Goal: Task Accomplishment & Management: Manage account settings

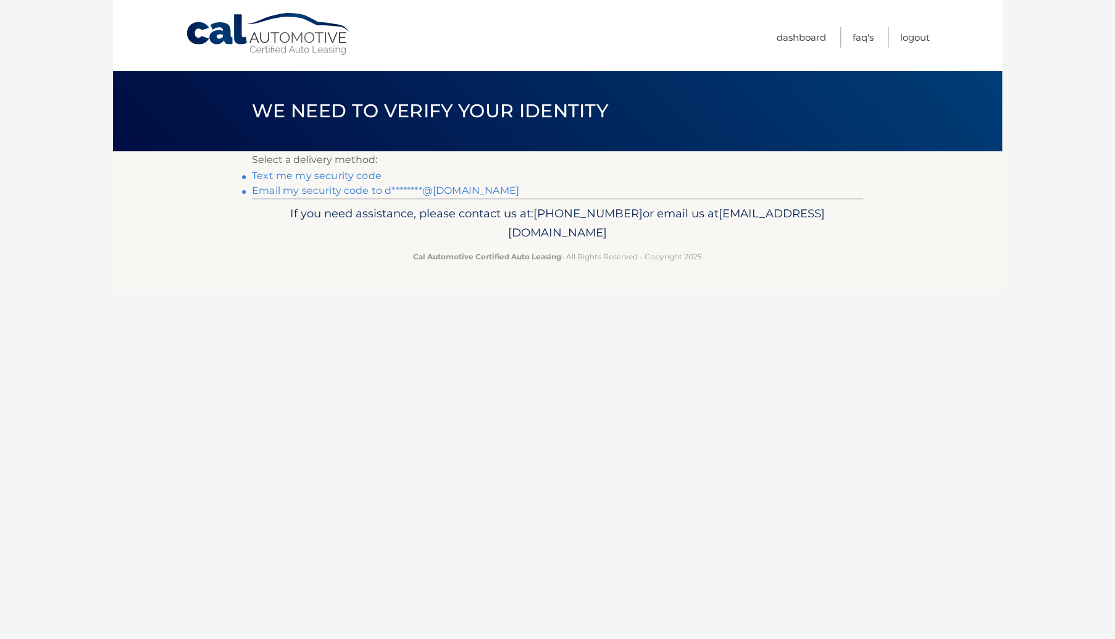
click at [348, 175] on link "Text me my security code" at bounding box center [317, 176] width 130 height 12
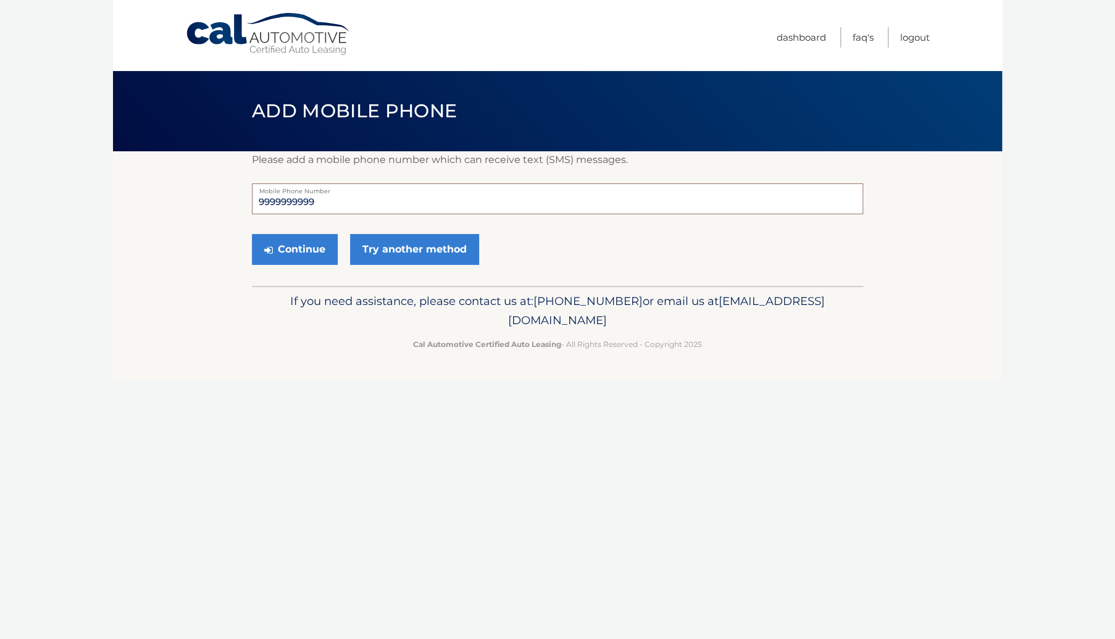
click at [340, 195] on input "9999999999" at bounding box center [557, 198] width 611 height 31
type input "9"
type input "8136059036"
click at [303, 250] on button "Continue" at bounding box center [295, 249] width 86 height 31
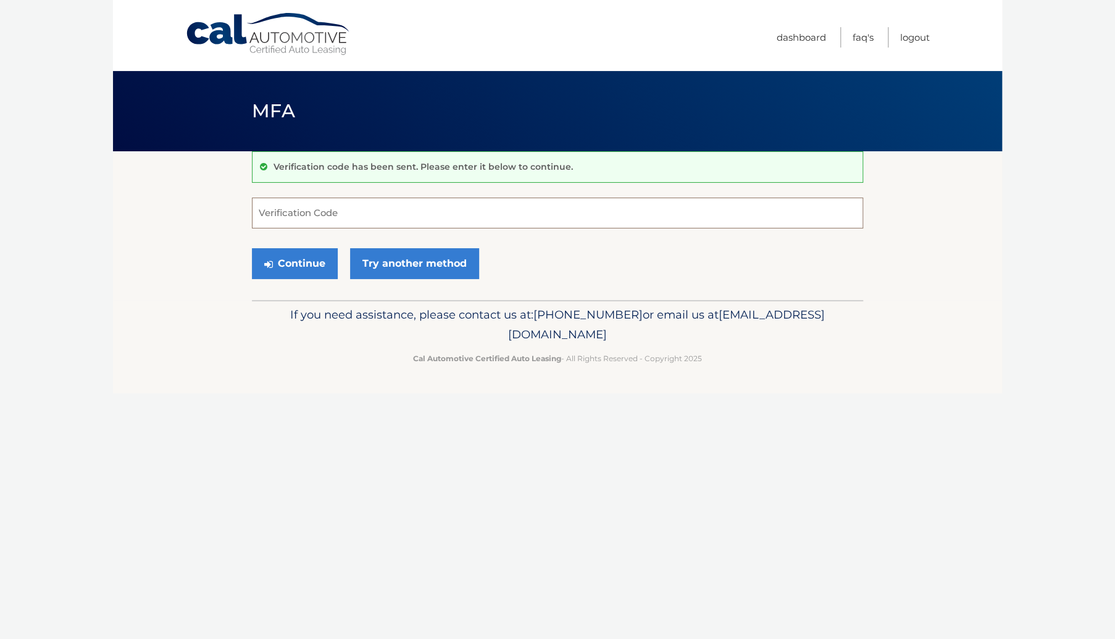
click at [337, 217] on input "Verification Code" at bounding box center [557, 213] width 611 height 31
type input "840705"
click at [292, 271] on button "Continue" at bounding box center [295, 263] width 86 height 31
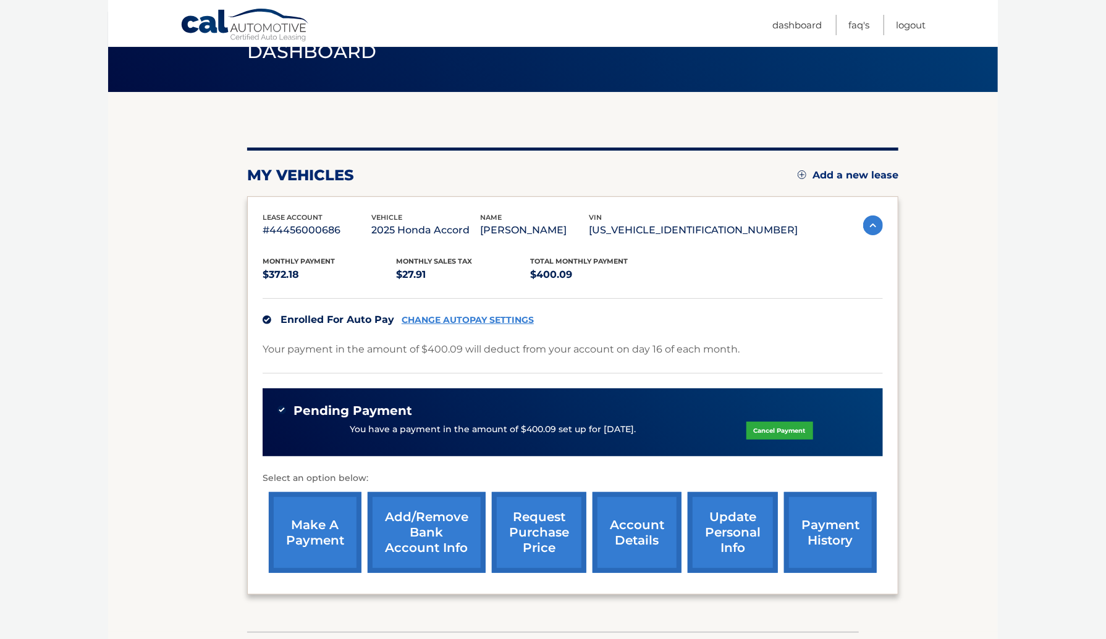
scroll to position [69, 0]
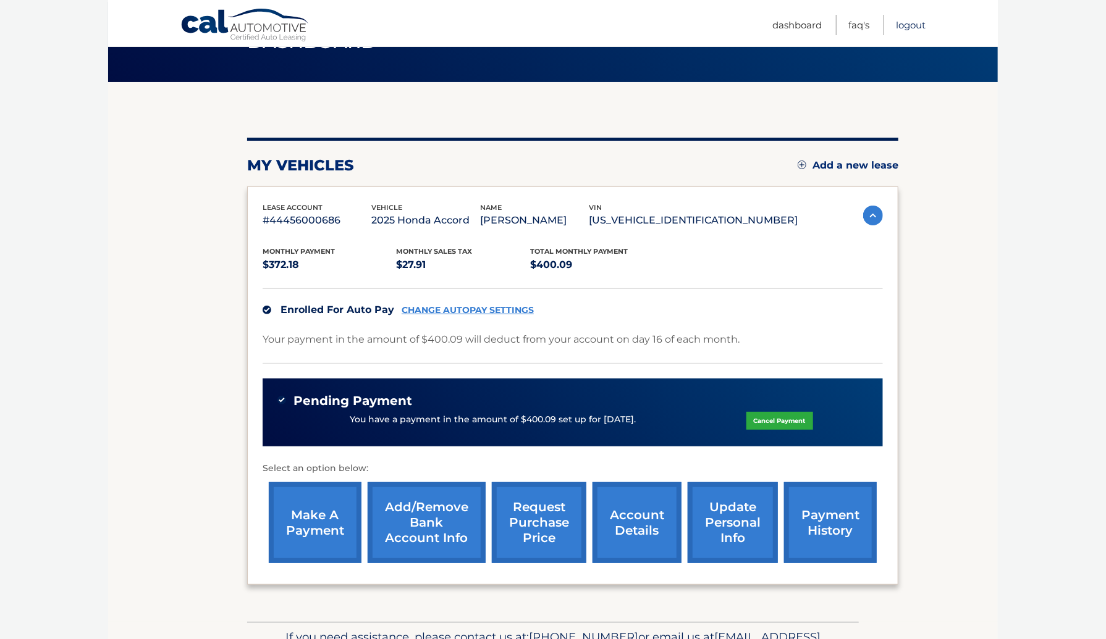
click at [909, 27] on link "Logout" at bounding box center [911, 25] width 30 height 20
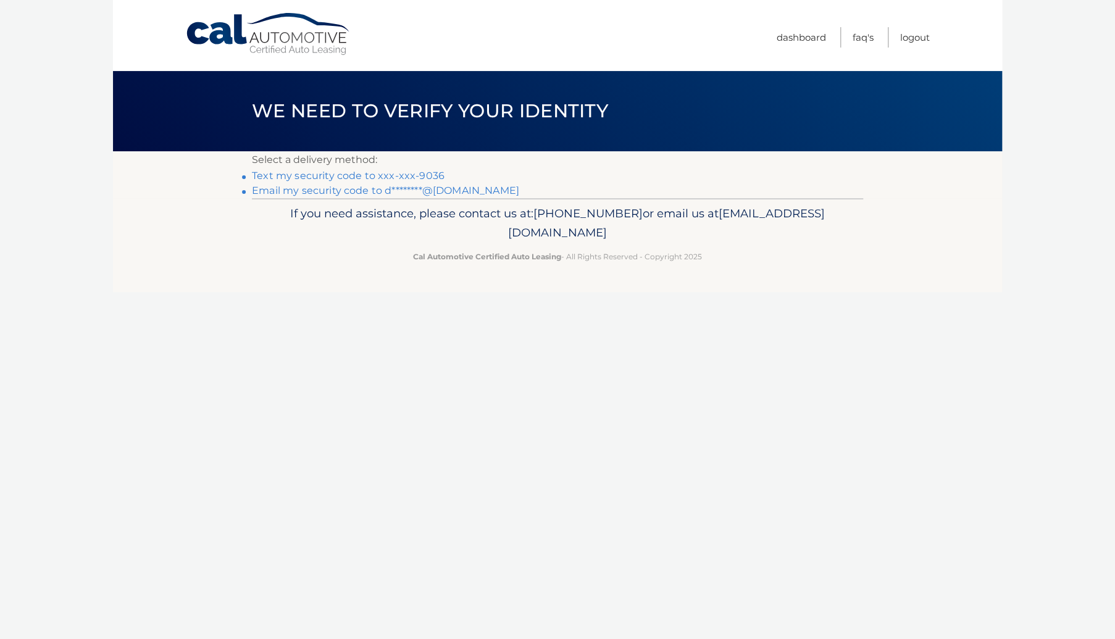
click at [403, 174] on link "Text my security code to xxx-xxx-9036" at bounding box center [348, 176] width 193 height 12
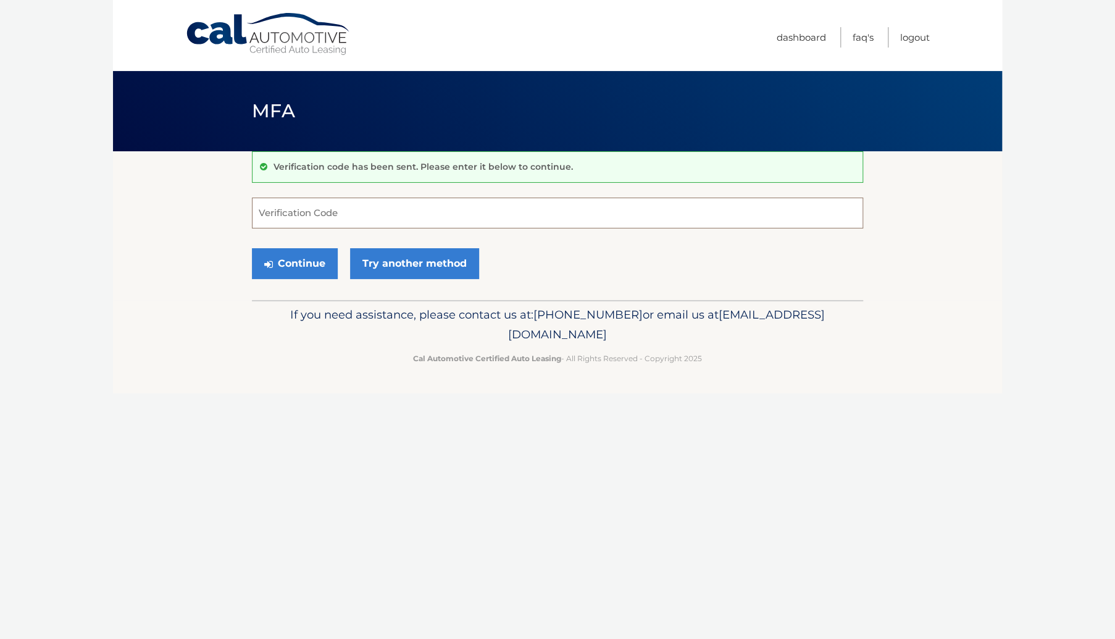
click at [381, 208] on input "Verification Code" at bounding box center [557, 213] width 611 height 31
type input "648316"
click at [314, 260] on button "Continue" at bounding box center [295, 263] width 86 height 31
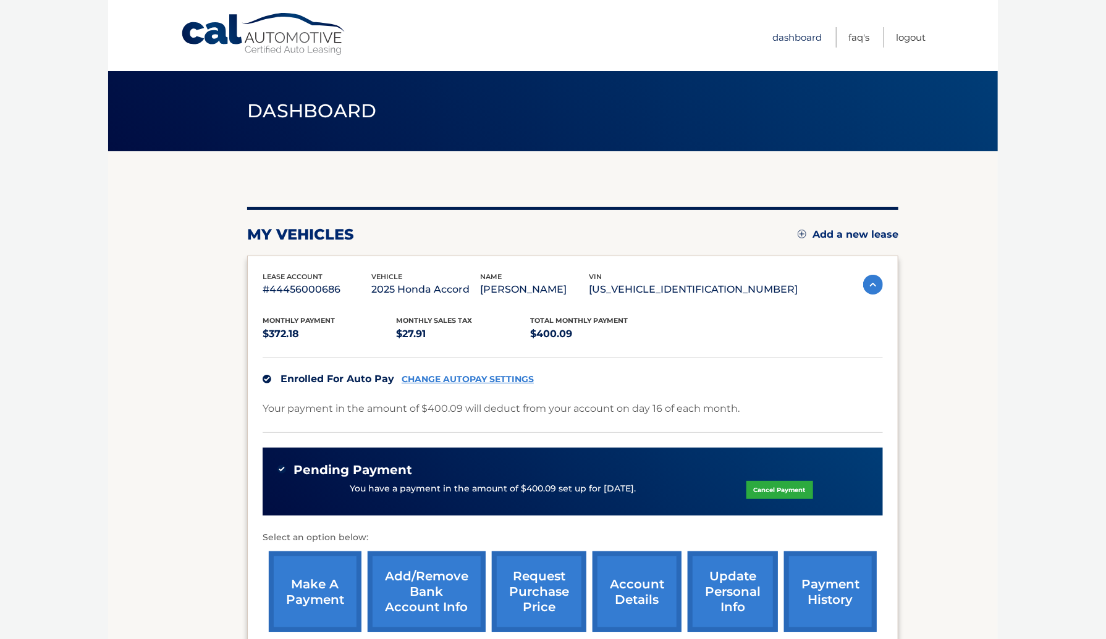
click at [810, 30] on link "Dashboard" at bounding box center [796, 37] width 49 height 20
click at [920, 48] on ul "Dashboard FAQ's Logout" at bounding box center [848, 35] width 153 height 71
click at [915, 40] on link "Logout" at bounding box center [911, 37] width 30 height 20
